Goal: Navigation & Orientation: Find specific page/section

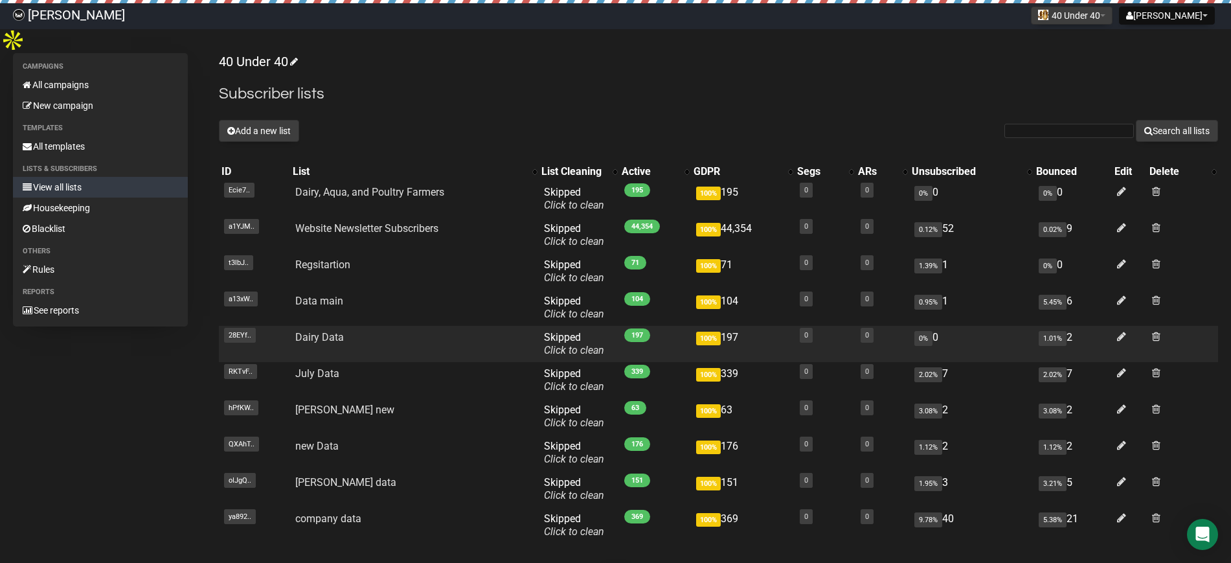
scroll to position [81, 0]
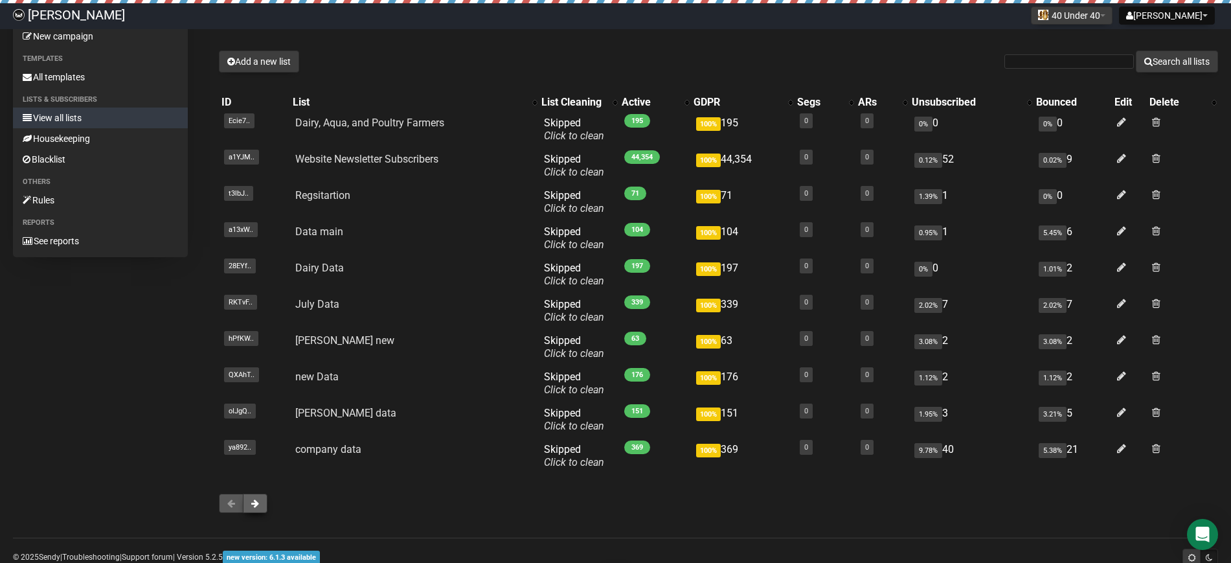
click at [260, 494] on button at bounding box center [255, 503] width 25 height 19
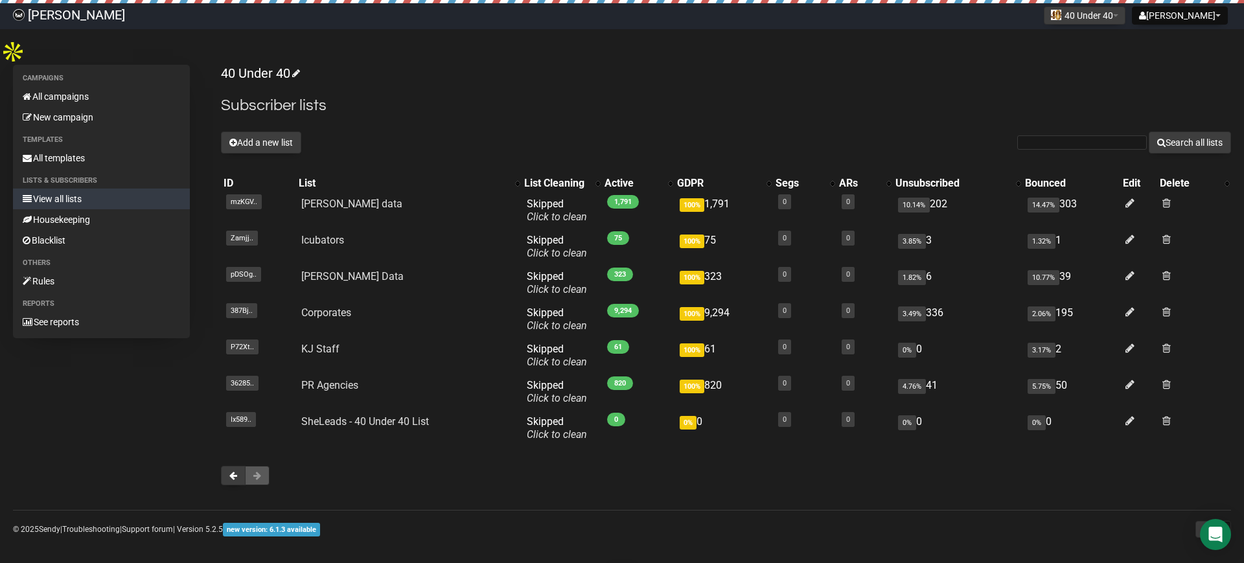
click at [262, 466] on button at bounding box center [257, 475] width 25 height 19
click at [250, 466] on button at bounding box center [257, 475] width 25 height 19
click at [214, 446] on div "Campaigns All campaigns New campaign Templates All templates Lists & subscriber…" at bounding box center [622, 281] width 1218 height 433
click at [229, 466] on button at bounding box center [233, 475] width 25 height 19
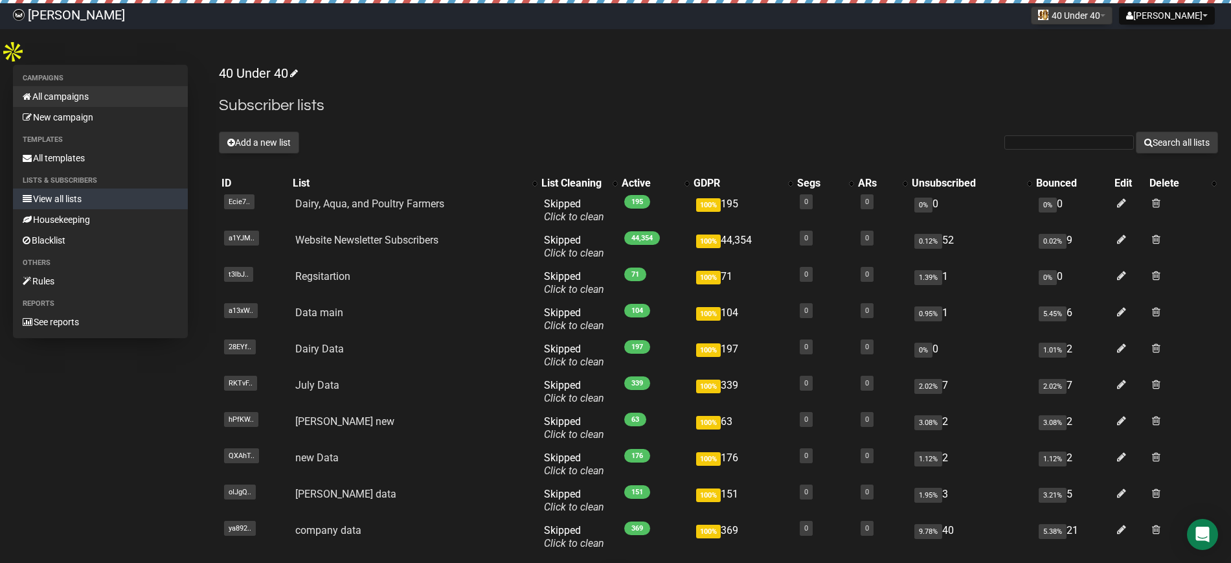
click at [53, 86] on link "All campaigns" at bounding box center [100, 96] width 175 height 21
